Goal: Complete application form

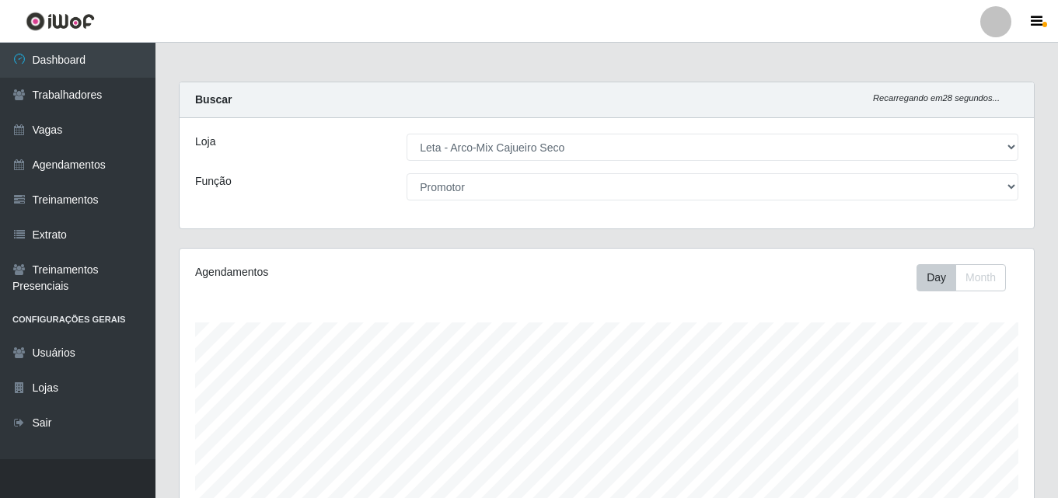
select select "482"
click at [519, 169] on div "Loja [Selecione...] Leta - Arco-Mix Cajueiro Seco Função [Selecione...] Promotor" at bounding box center [607, 173] width 854 height 110
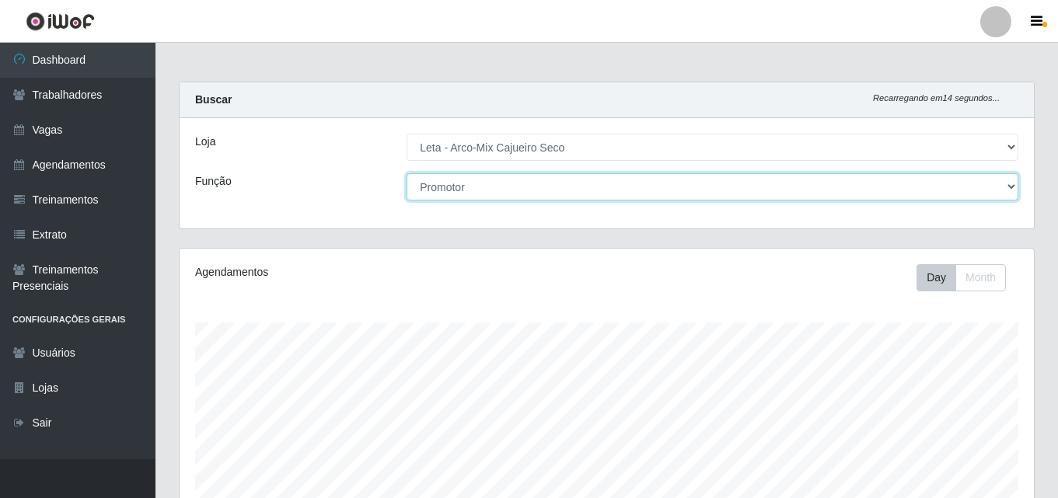
click at [519, 181] on select "[Selecione...] Promotor" at bounding box center [713, 186] width 612 height 27
click at [407, 173] on select "[Selecione...] Promotor" at bounding box center [713, 186] width 612 height 27
click at [495, 200] on select "[Selecione...] Promotor" at bounding box center [713, 186] width 612 height 27
click at [407, 173] on select "[Selecione...] Promotor" at bounding box center [713, 186] width 612 height 27
click at [505, 194] on select "[Selecione...] Promotor" at bounding box center [713, 186] width 612 height 27
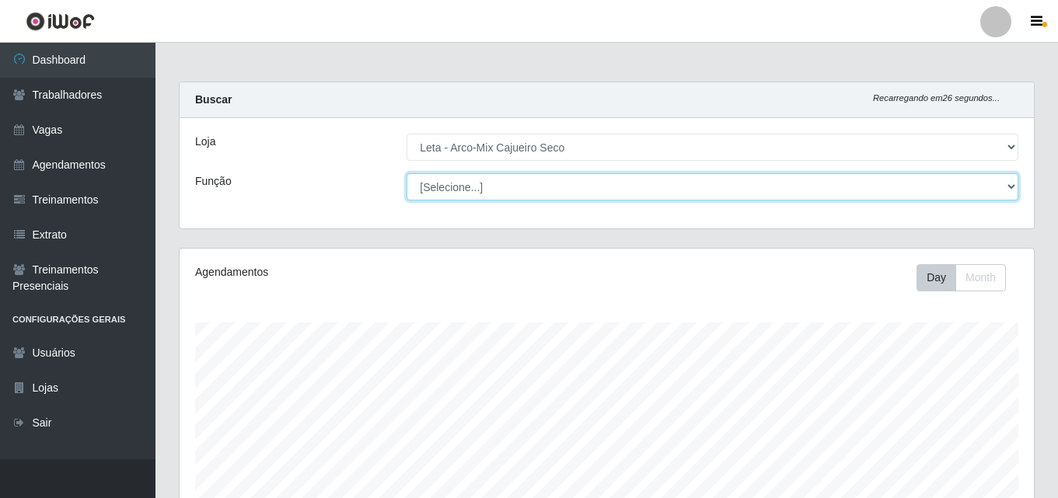
click at [407, 173] on select "[Selecione...] Promotor" at bounding box center [713, 186] width 612 height 27
click at [512, 191] on select "[Selecione...] Promotor" at bounding box center [713, 186] width 612 height 27
click at [407, 173] on select "[Selecione...] Promotor" at bounding box center [713, 186] width 612 height 27
click at [524, 192] on select "[Selecione...] Promotor" at bounding box center [713, 186] width 612 height 27
click at [407, 173] on select "[Selecione...] Promotor" at bounding box center [713, 186] width 612 height 27
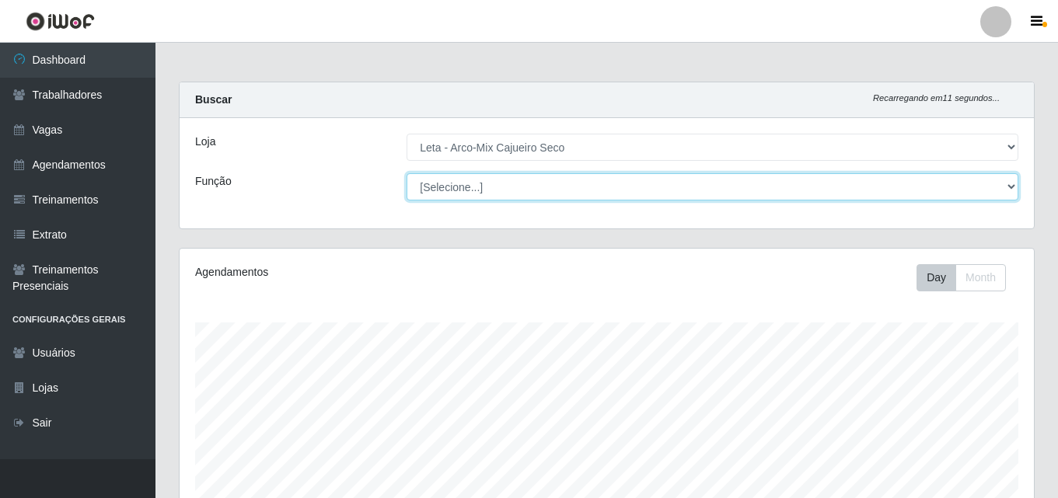
click at [531, 186] on select "[Selecione...] Promotor" at bounding box center [713, 186] width 612 height 27
click at [407, 173] on select "[Selecione...] Promotor" at bounding box center [713, 186] width 612 height 27
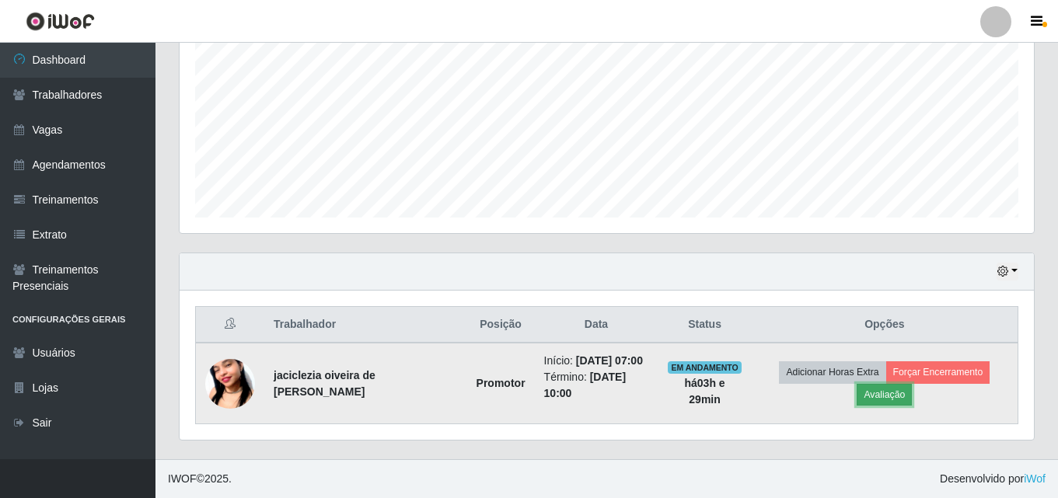
click at [880, 400] on button "Avaliação" at bounding box center [884, 395] width 55 height 22
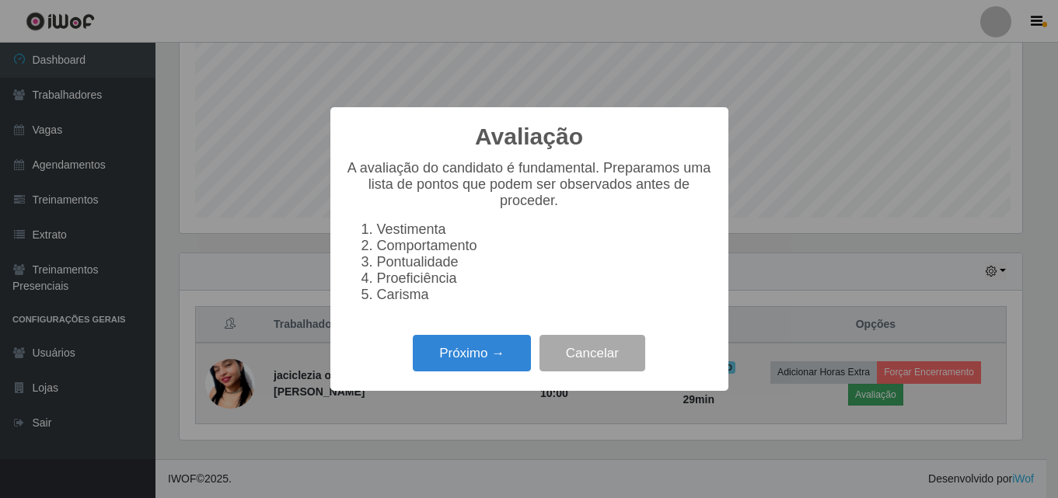
scroll to position [323, 847]
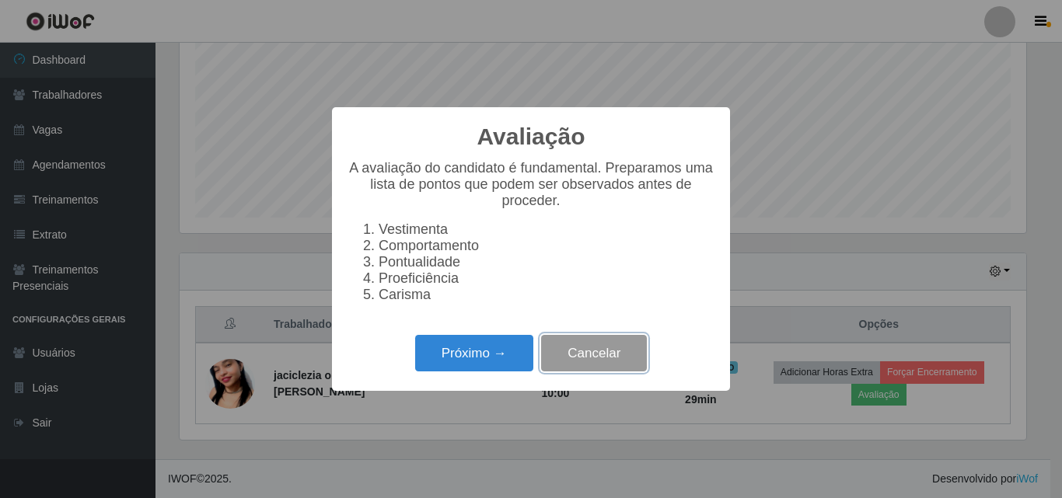
click at [589, 372] on button "Cancelar" at bounding box center [594, 353] width 106 height 37
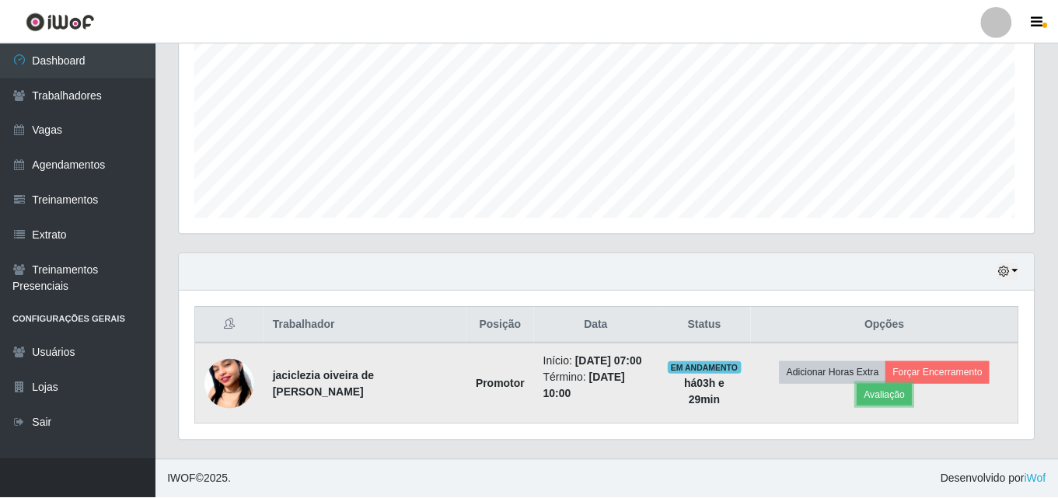
scroll to position [323, 854]
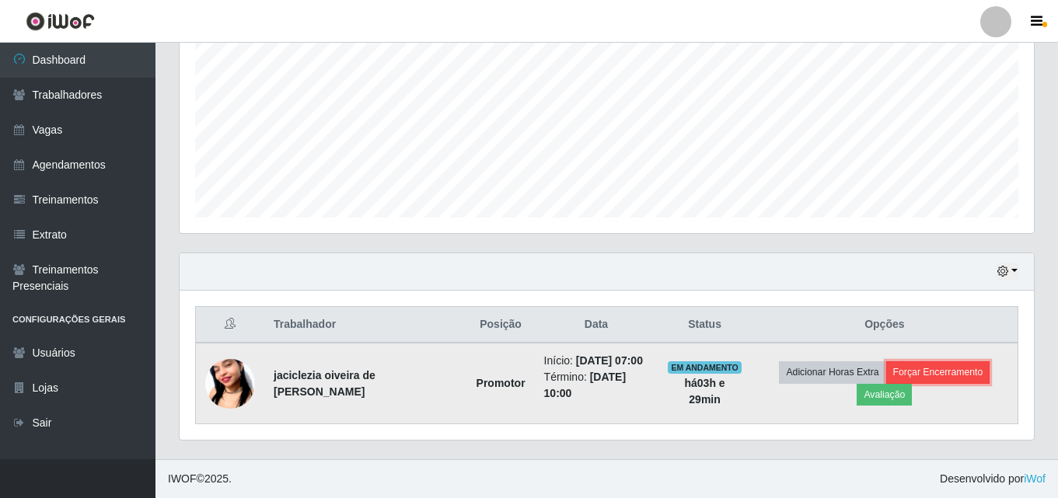
click at [935, 372] on button "Forçar Encerramento" at bounding box center [938, 372] width 104 height 22
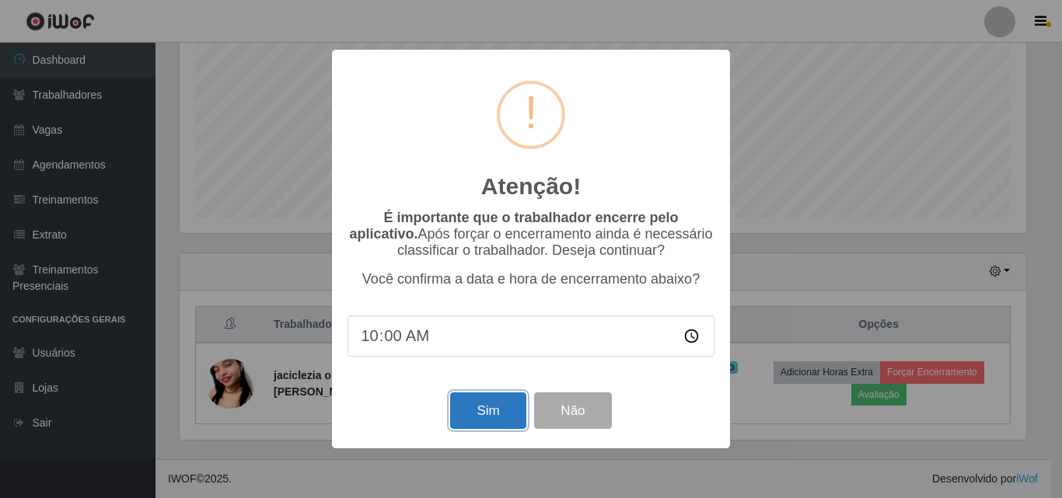
click at [497, 418] on button "Sim" at bounding box center [487, 411] width 75 height 37
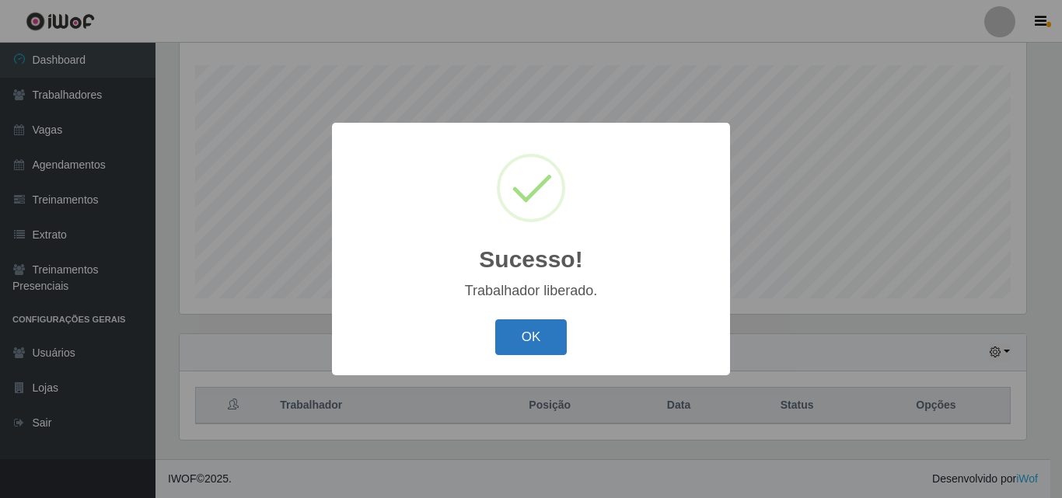
click at [546, 348] on button "OK" at bounding box center [531, 337] width 72 height 37
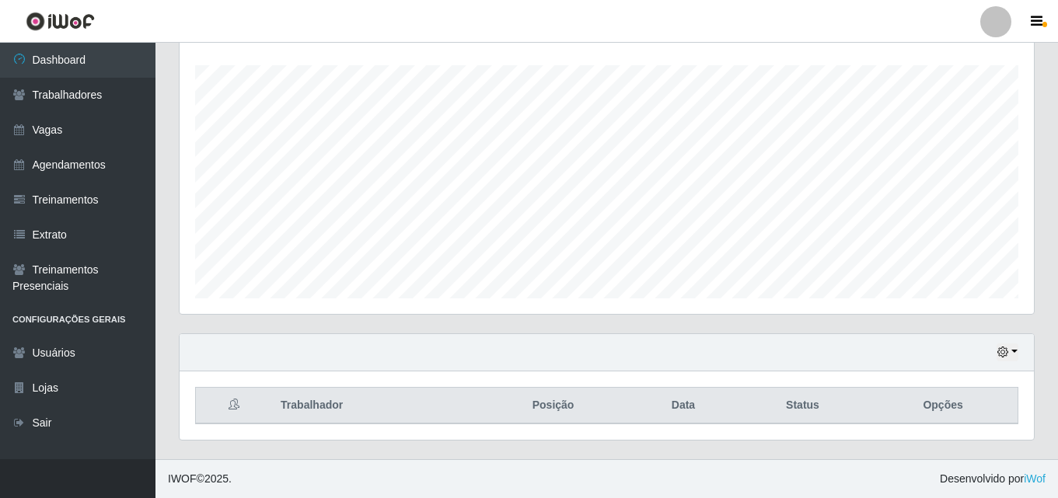
scroll to position [0, 0]
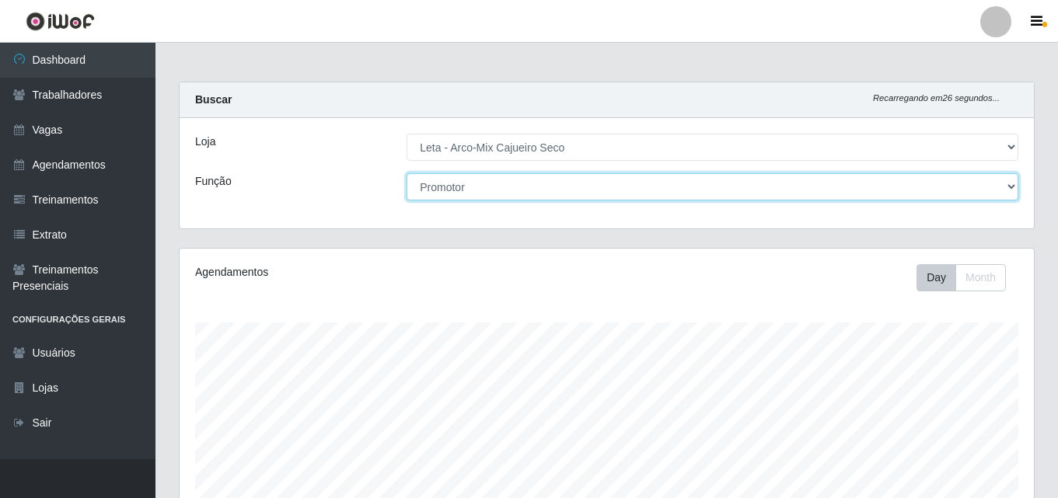
click at [488, 180] on select "[Selecione...] Promotor" at bounding box center [713, 186] width 612 height 27
click at [407, 173] on select "[Selecione...] Promotor" at bounding box center [713, 186] width 612 height 27
click at [491, 192] on select "[Selecione...] Promotor" at bounding box center [713, 186] width 612 height 27
select select "129"
click at [407, 173] on select "[Selecione...] Promotor" at bounding box center [713, 186] width 612 height 27
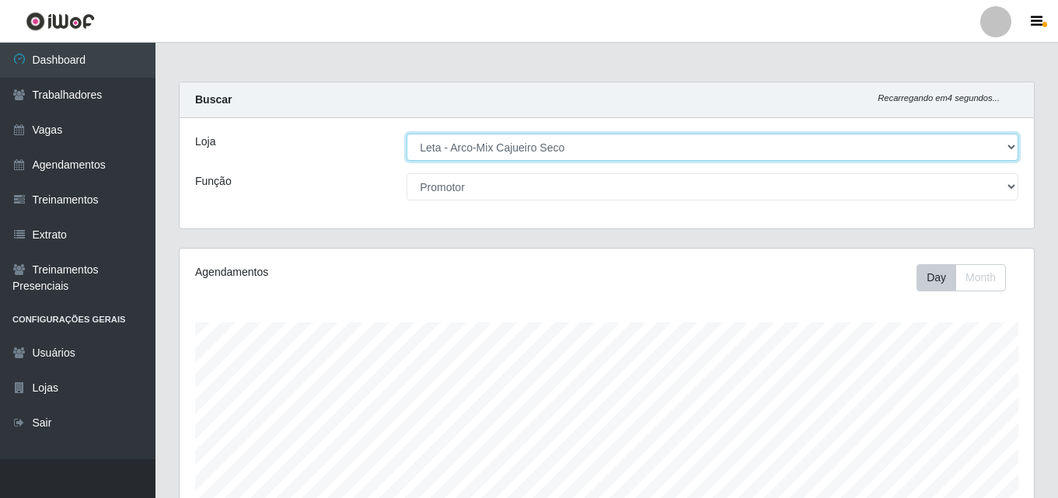
click at [553, 150] on select "[Selecione...] Leta - Arco-Mix Cajueiro Seco" at bounding box center [713, 147] width 612 height 27
click at [407, 134] on select "[Selecione...] Leta - Arco-Mix Cajueiro Seco" at bounding box center [713, 147] width 612 height 27
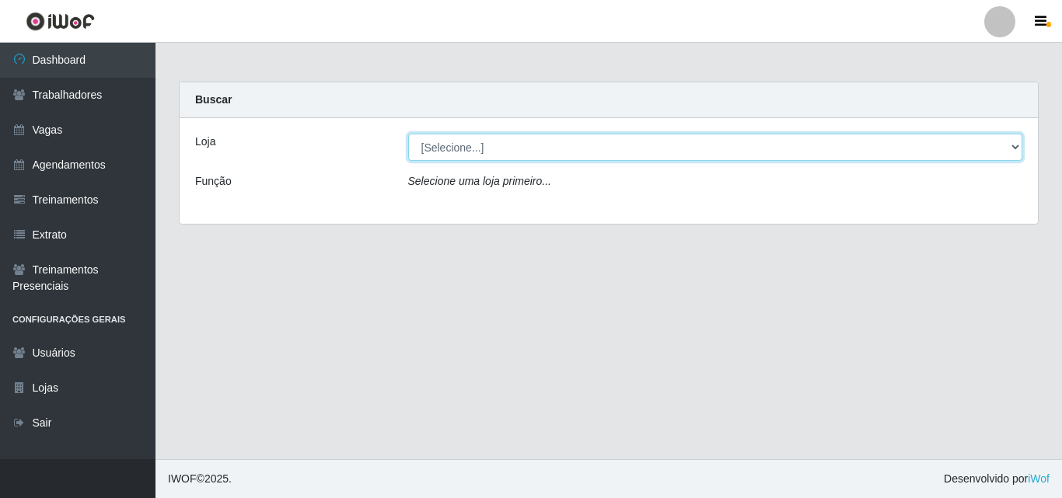
click at [567, 148] on select "[Selecione...] Leta - Arco-Mix Cajueiro Seco" at bounding box center [715, 147] width 615 height 27
select select "482"
click at [408, 134] on select "[Selecione...] Leta - Arco-Mix Cajueiro Seco" at bounding box center [715, 147] width 615 height 27
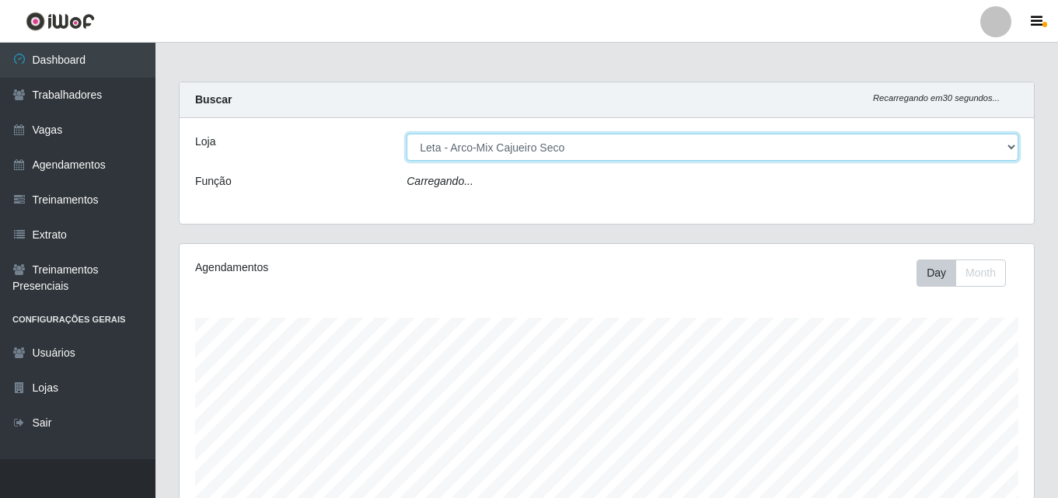
scroll to position [323, 854]
select select "129"
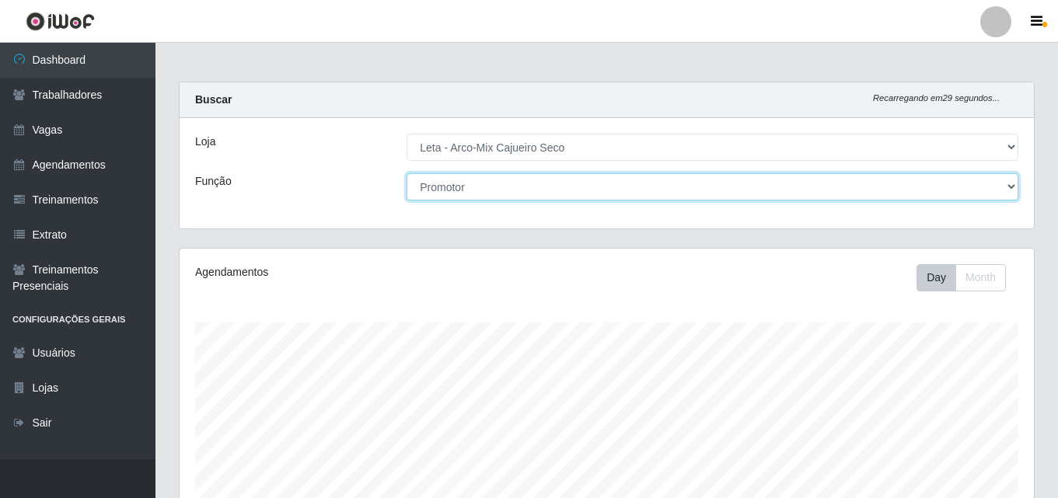
click at [572, 176] on select "[Selecione...] Promotor" at bounding box center [713, 186] width 612 height 27
click at [407, 173] on select "[Selecione...] Promotor" at bounding box center [713, 186] width 612 height 27
